Goal: Task Accomplishment & Management: Use online tool/utility

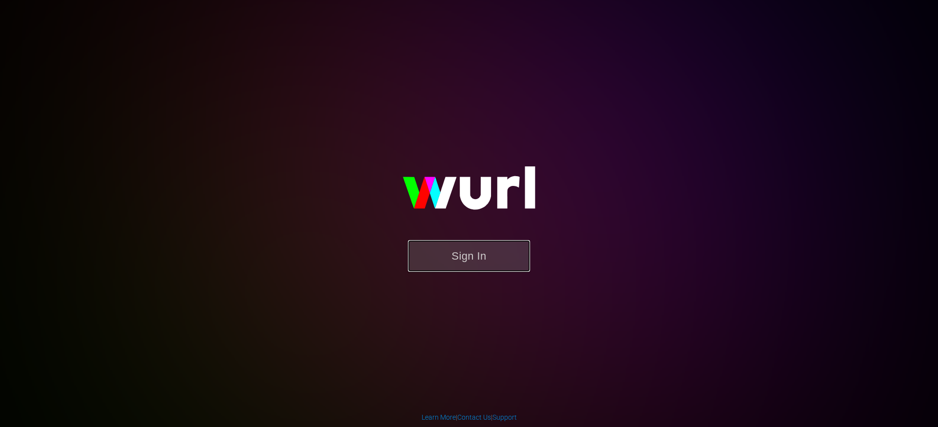
click at [463, 261] on button "Sign In" at bounding box center [469, 256] width 122 height 32
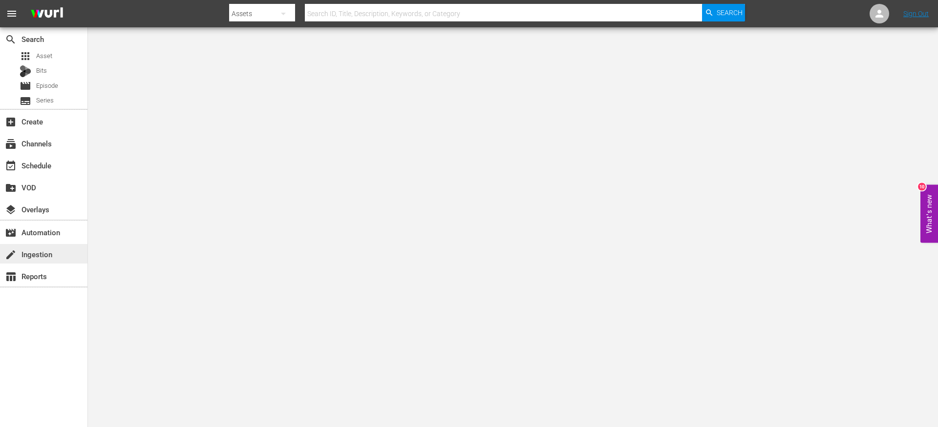
click at [29, 247] on div "create Ingestion" at bounding box center [43, 254] width 87 height 20
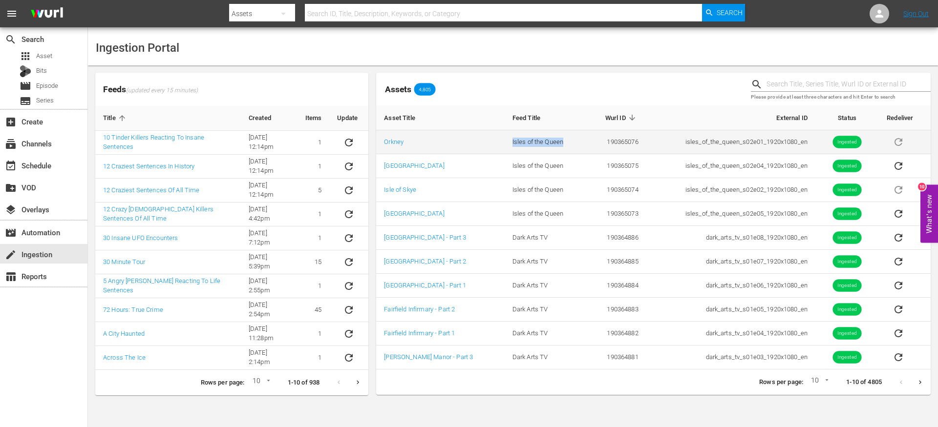
drag, startPoint x: 550, startPoint y: 141, endPoint x: 426, endPoint y: 141, distance: 124.1
click at [426, 141] on tr "Orkney Isles of the Queen 190365076 isles_of_the_queen_s02e01_1920x1080_en Inge…" at bounding box center [653, 142] width 554 height 24
copy tr "Isles of the Queen"
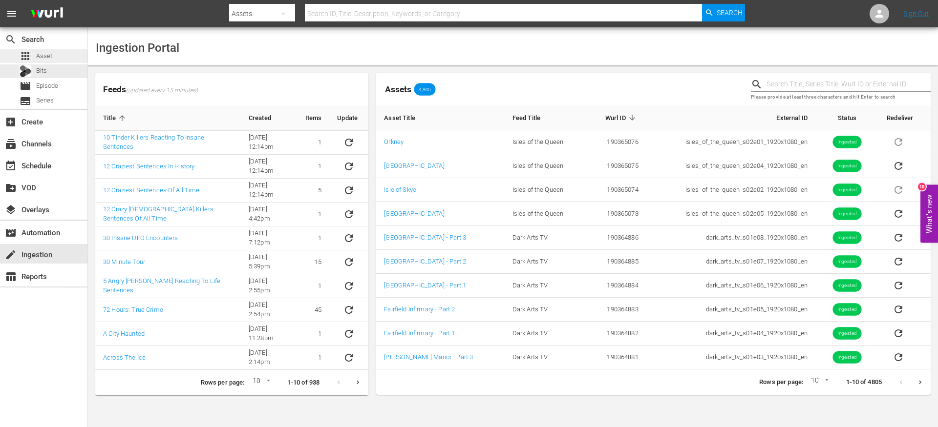
click at [54, 57] on div "apps Asset" at bounding box center [43, 56] width 87 height 14
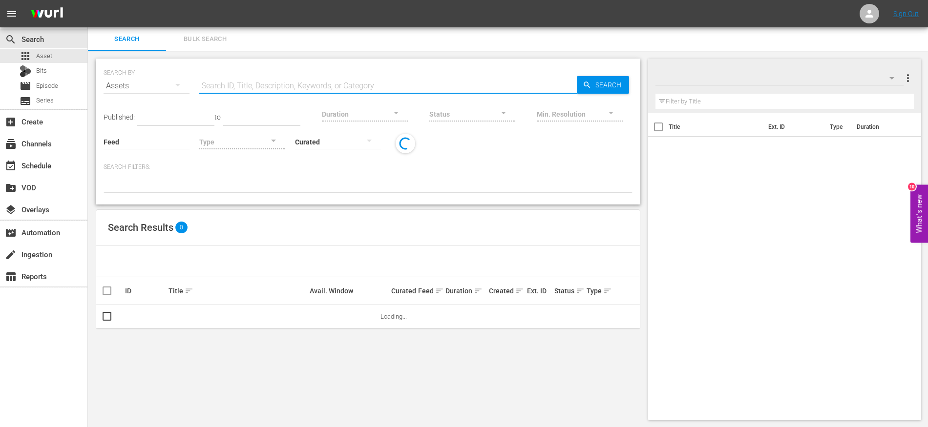
click at [273, 83] on input "text" at bounding box center [388, 85] width 378 height 23
paste input "Isles of the Queen"
click at [603, 86] on span "Search" at bounding box center [611, 85] width 38 height 18
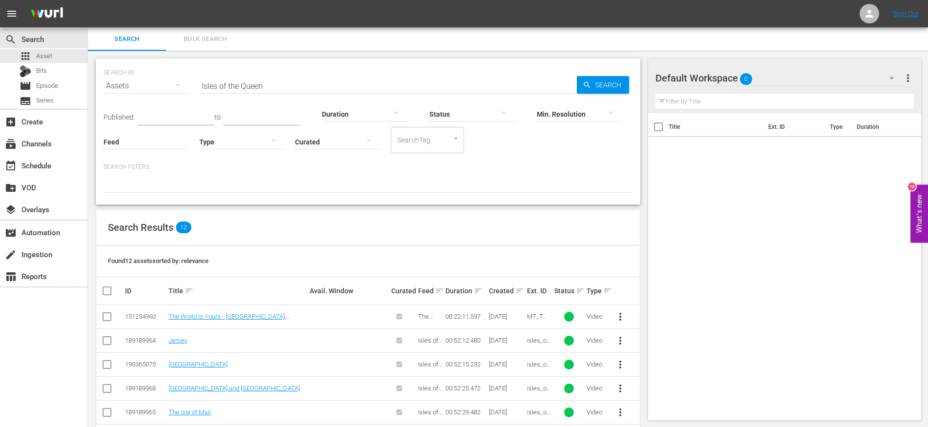
click at [303, 86] on input "Isles of the Queen" at bounding box center [388, 85] width 378 height 23
type input "Isles of the Queen s02"
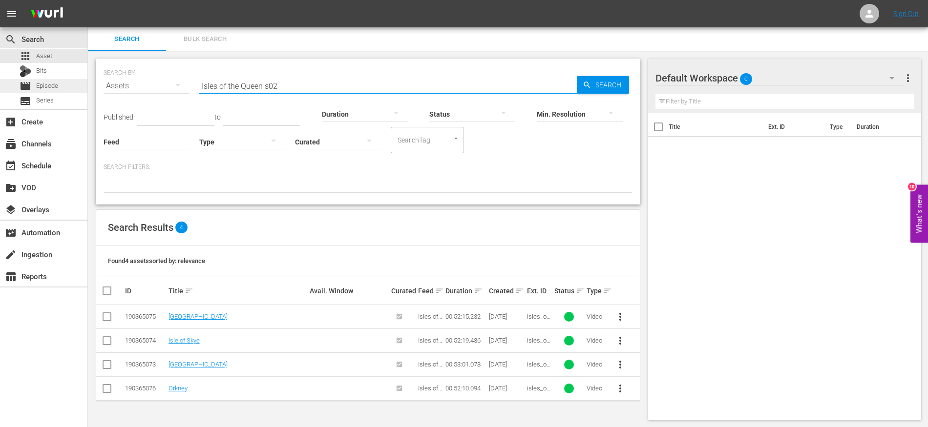
click at [53, 86] on span "Episode" at bounding box center [47, 86] width 22 height 10
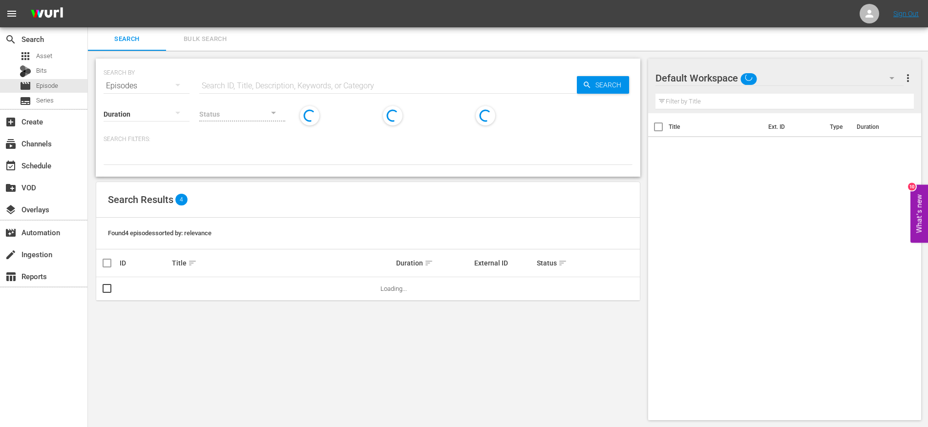
click at [305, 89] on input "text" at bounding box center [388, 85] width 378 height 23
paste input "Isles of the Queen"
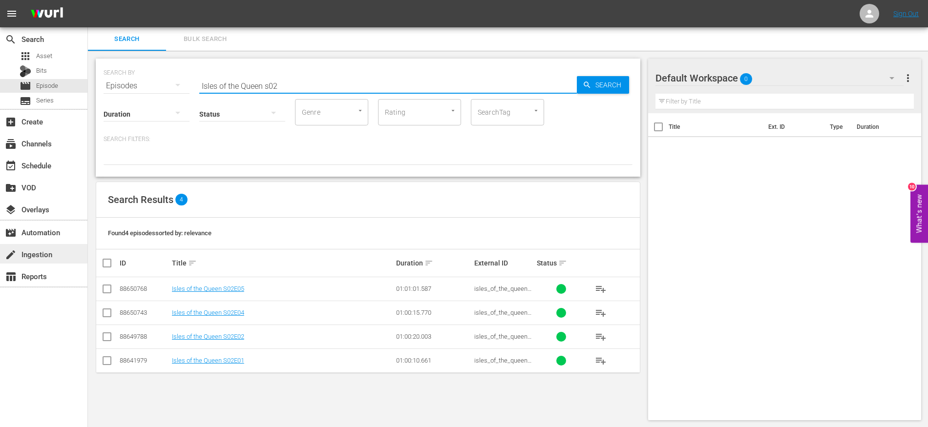
type input "Isles of the Queen s02"
click at [52, 257] on div "create Ingestion" at bounding box center [27, 253] width 55 height 9
